Goal: Check status: Check status

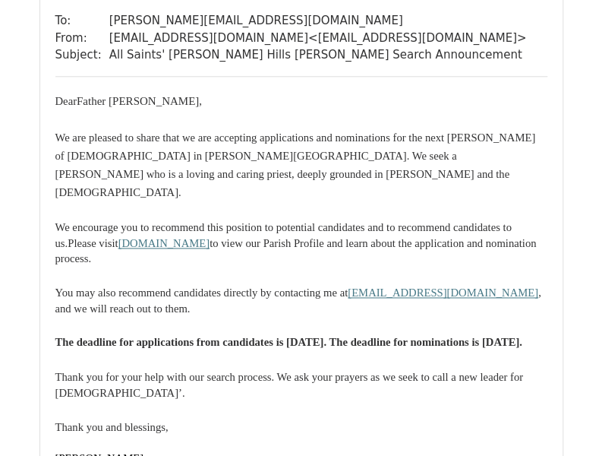
scroll to position [33013, 0]
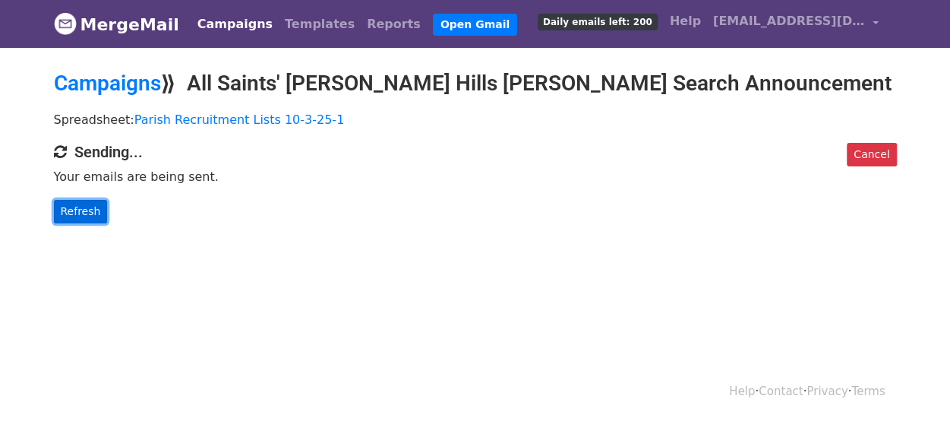
click at [82, 209] on link "Refresh" at bounding box center [81, 212] width 54 height 24
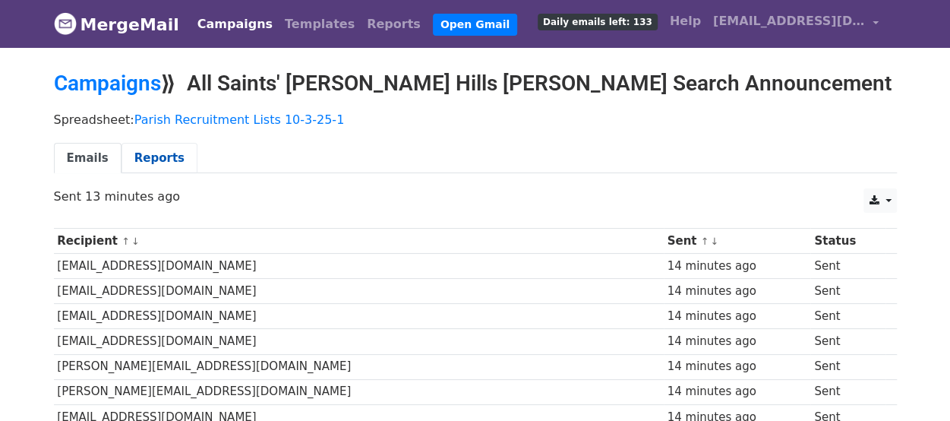
click at [156, 153] on link "Reports" at bounding box center [160, 158] width 76 height 31
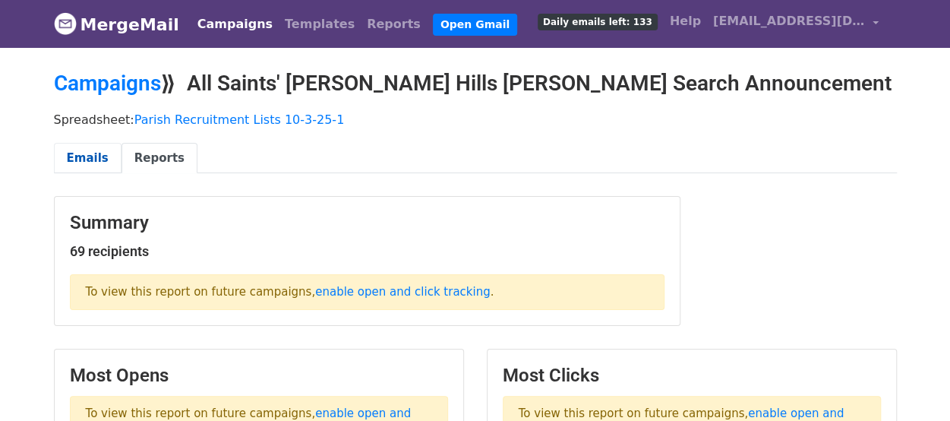
click at [91, 150] on link "Emails" at bounding box center [88, 158] width 68 height 31
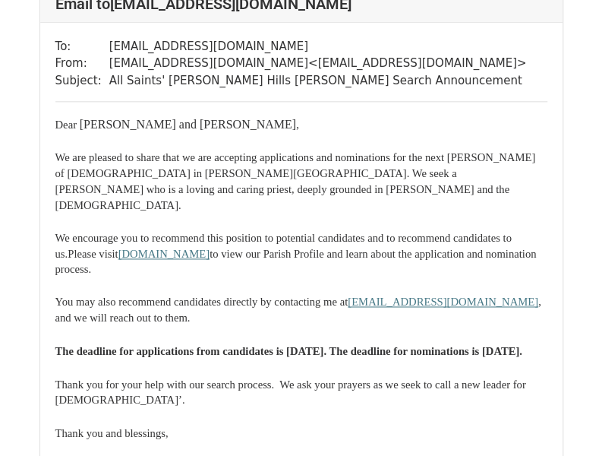
scroll to position [13196, 0]
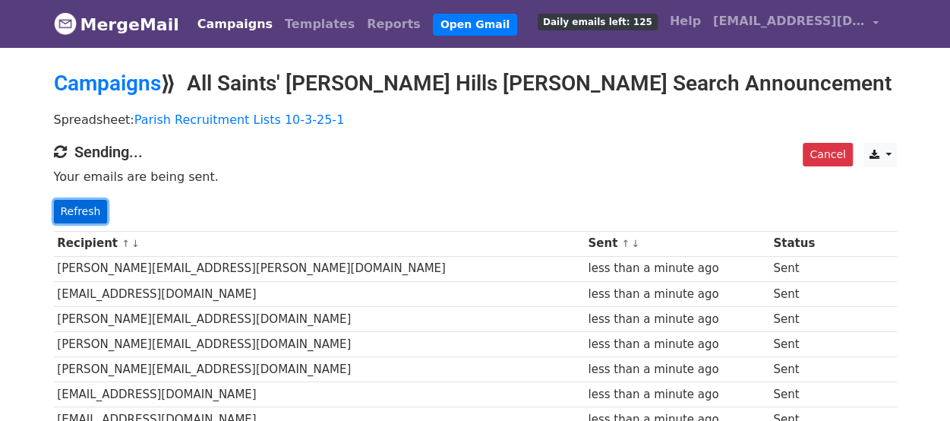
click at [84, 206] on link "Refresh" at bounding box center [81, 212] width 54 height 24
